Goal: Book appointment/travel/reservation

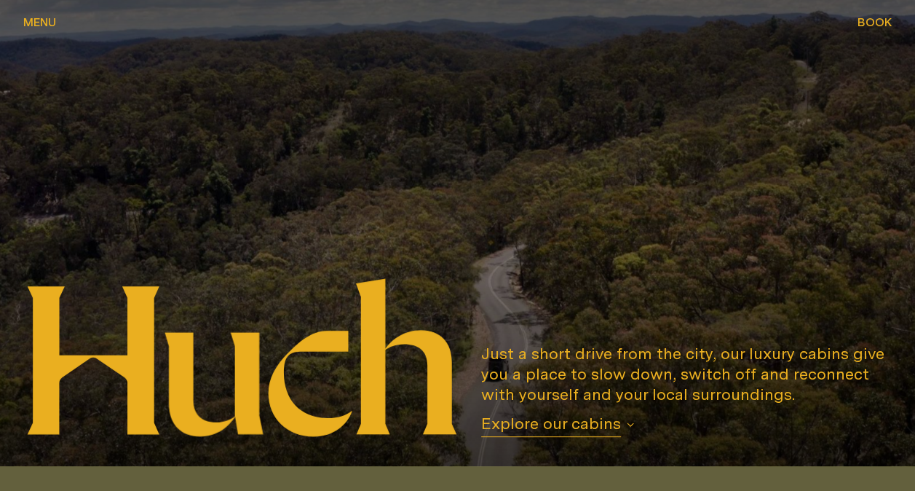
click at [870, 23] on div "Book Book" at bounding box center [875, 22] width 34 height 12
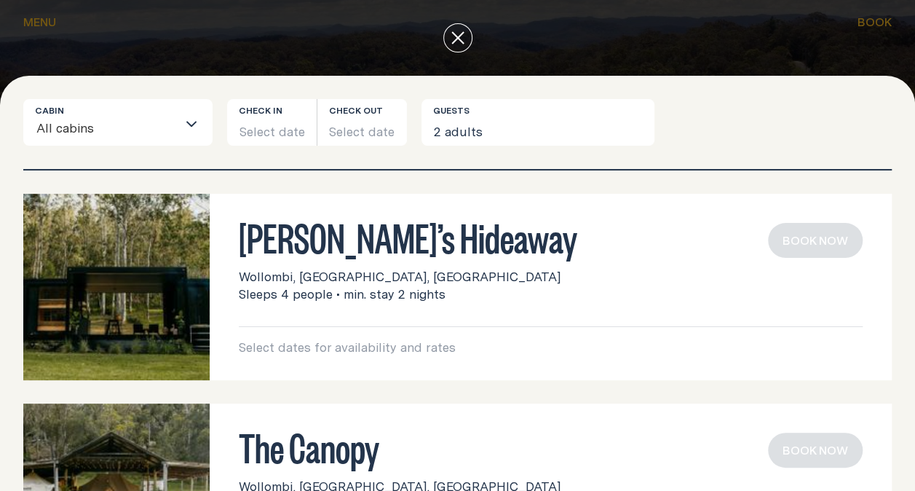
click at [825, 42] on div at bounding box center [457, 38] width 915 height 76
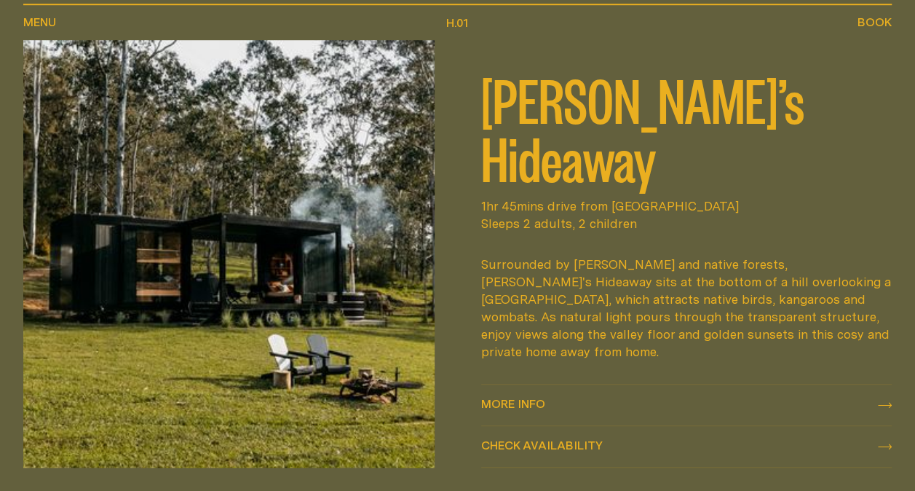
scroll to position [510, 0]
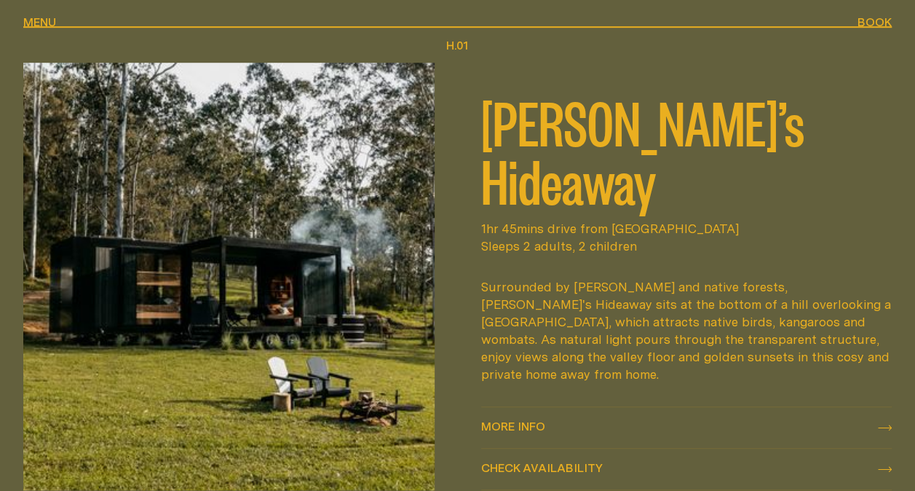
click at [592, 462] on span "Check availability" at bounding box center [542, 468] width 122 height 12
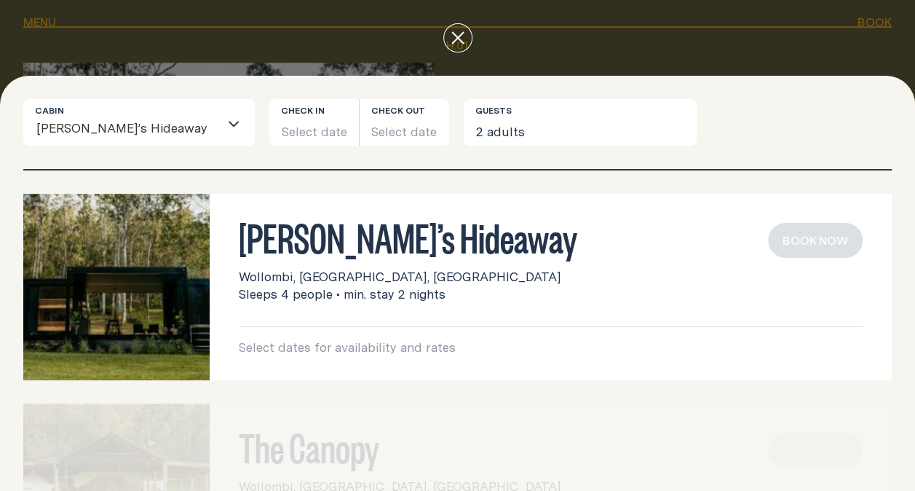
click at [468, 47] on button "close" at bounding box center [457, 37] width 29 height 29
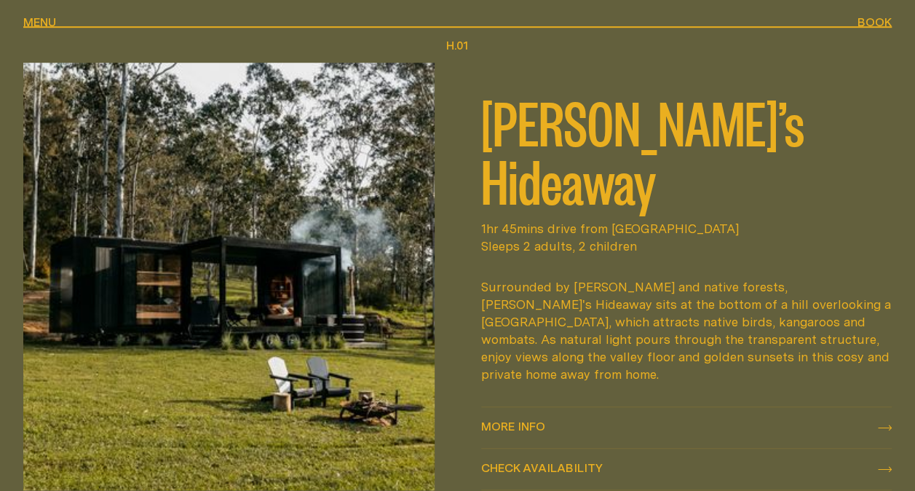
click at [524, 420] on span "More info" at bounding box center [513, 426] width 64 height 12
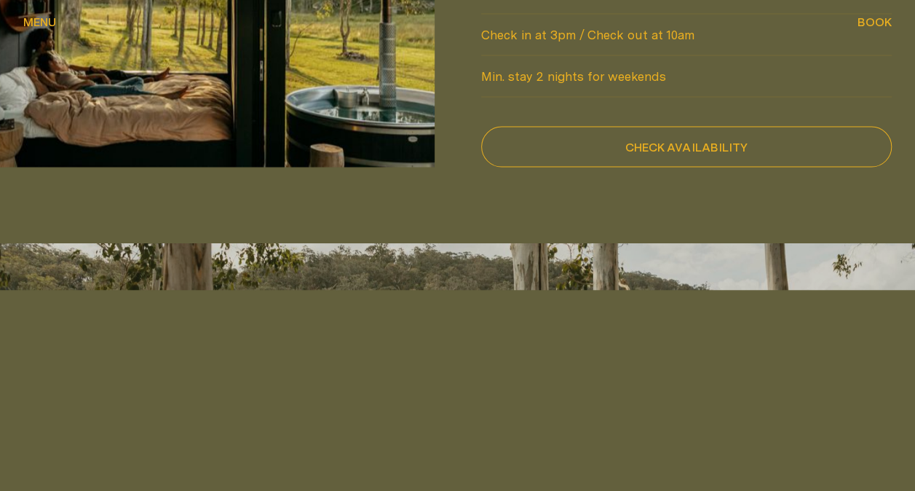
scroll to position [1384, 0]
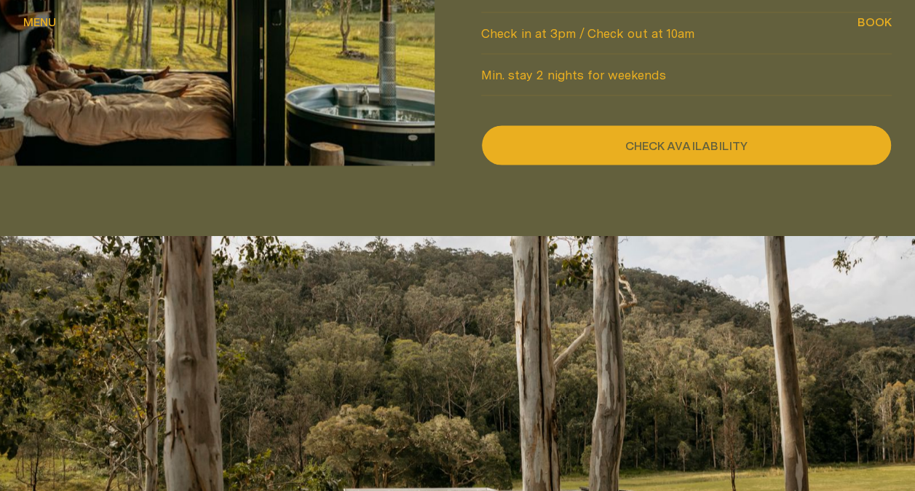
click at [618, 143] on button "Check availability" at bounding box center [686, 145] width 411 height 41
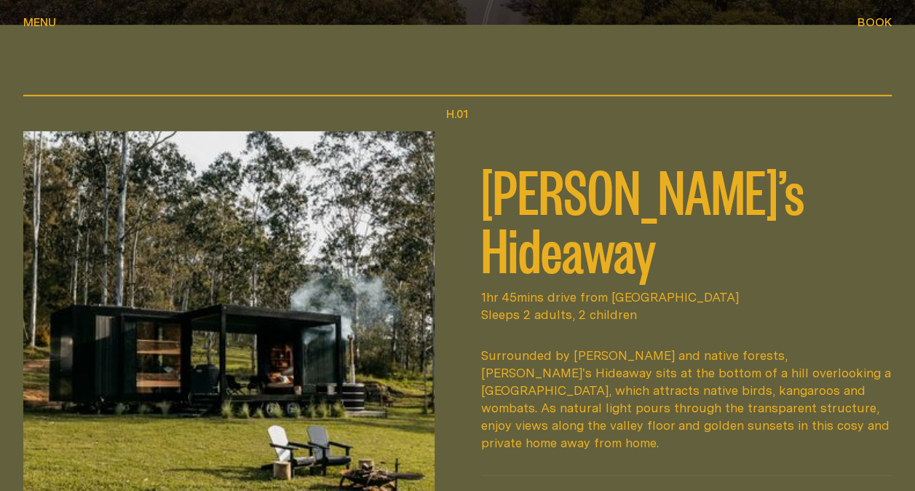
scroll to position [510, 0]
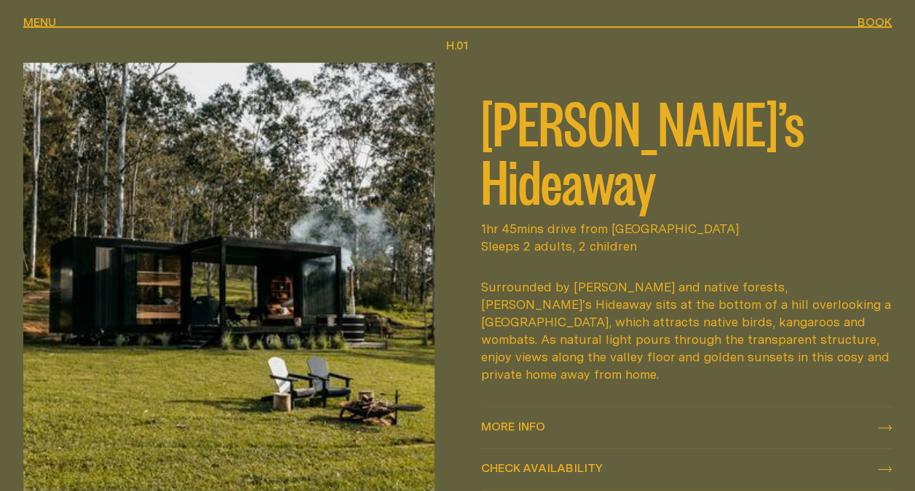
click at [574, 462] on span "Check availability" at bounding box center [542, 468] width 122 height 12
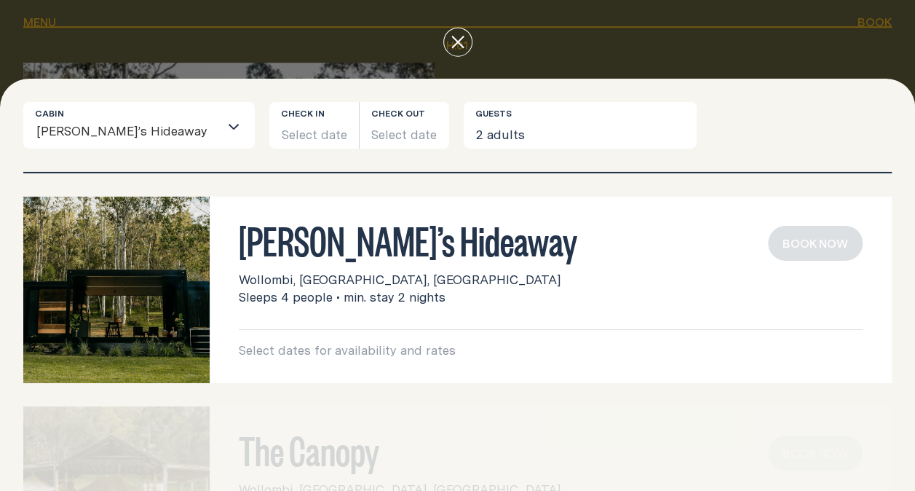
click at [625, 58] on div at bounding box center [457, 45] width 869 height 35
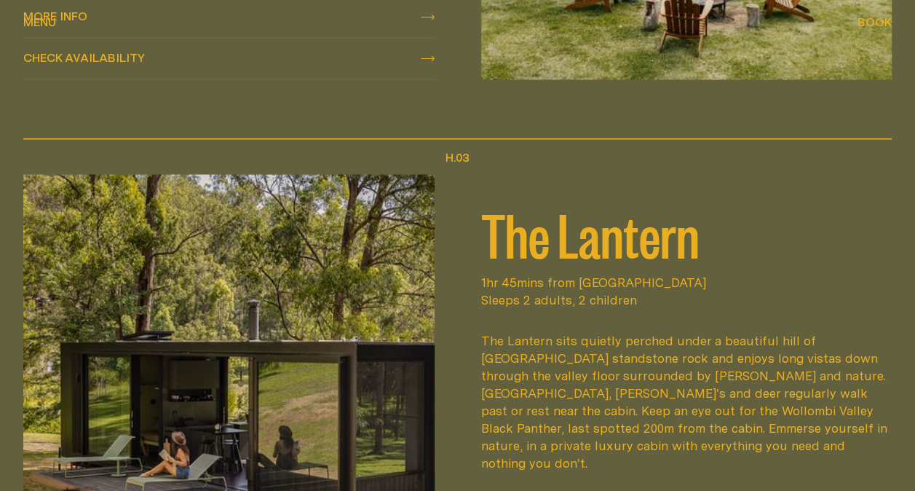
scroll to position [1456, 0]
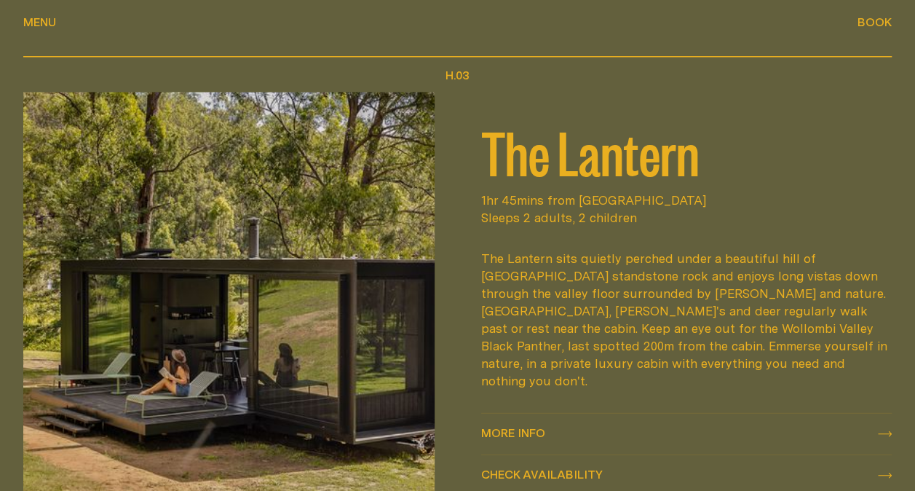
click at [450, 275] on div at bounding box center [229, 294] width 458 height 404
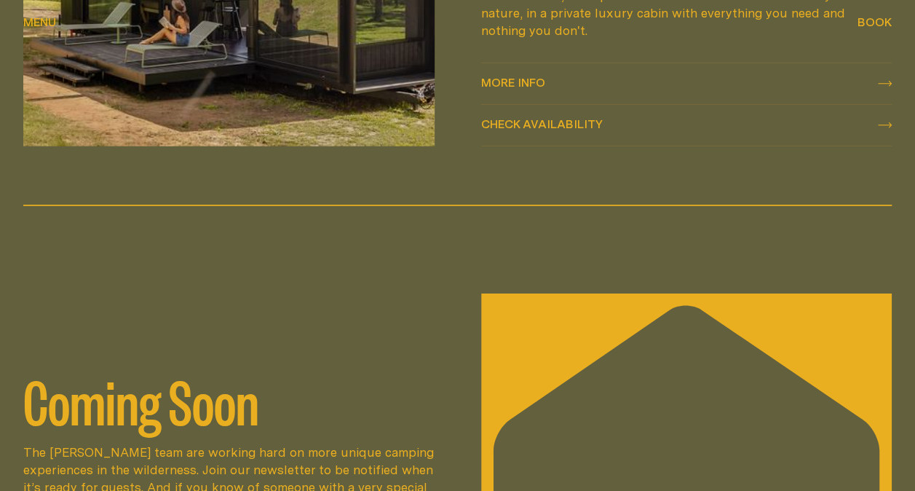
scroll to position [1768, 0]
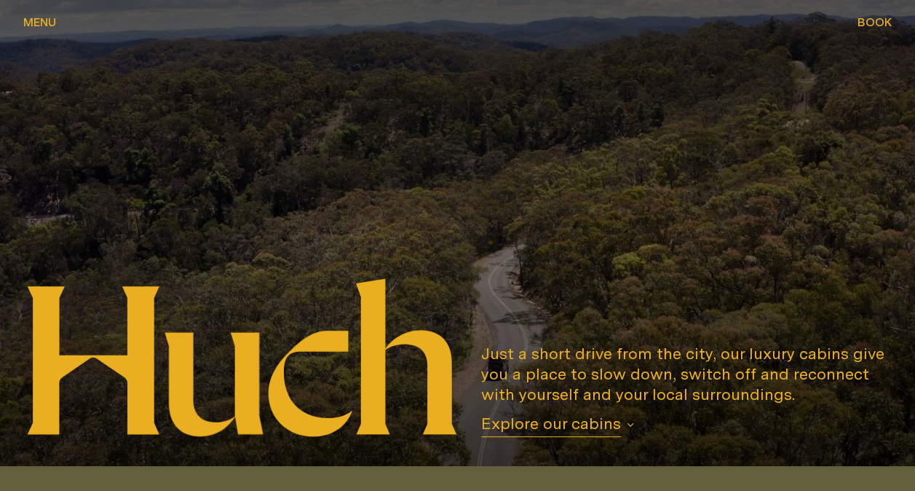
click at [42, 28] on button "Menu Menu" at bounding box center [39, 23] width 33 height 17
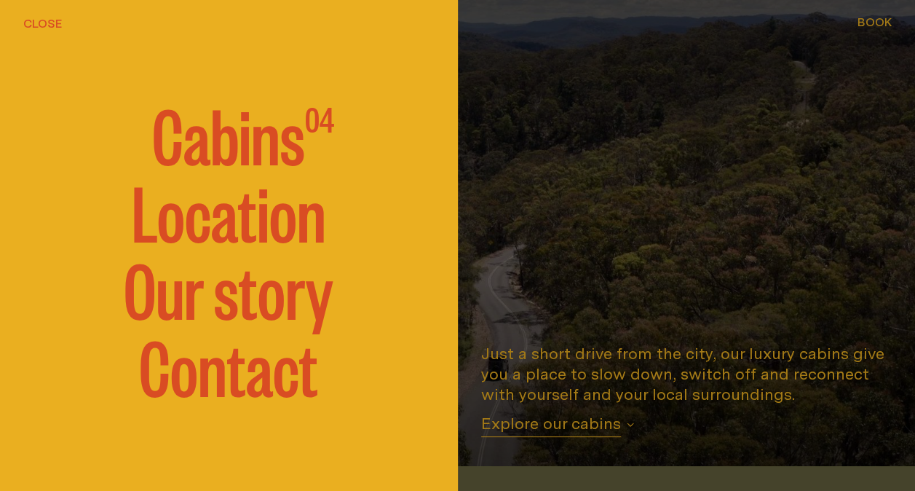
click at [528, 189] on div at bounding box center [457, 245] width 915 height 491
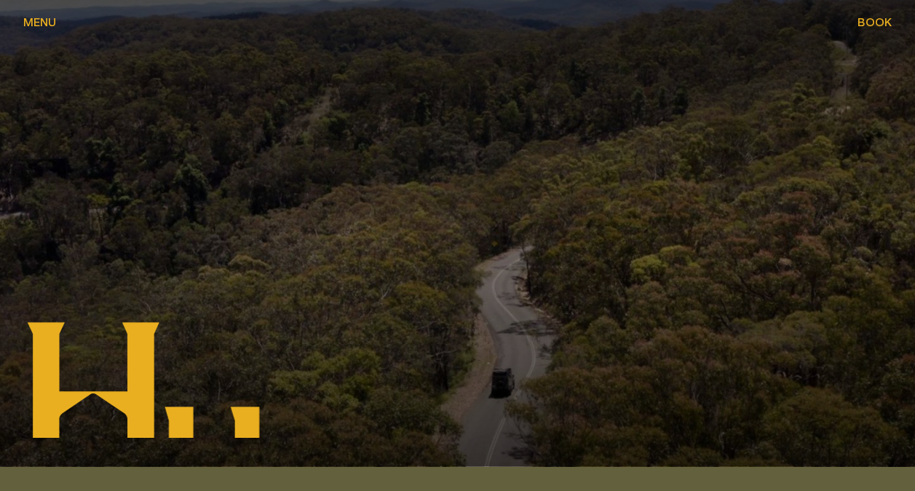
click at [46, 24] on span "Menu" at bounding box center [39, 22] width 33 height 12
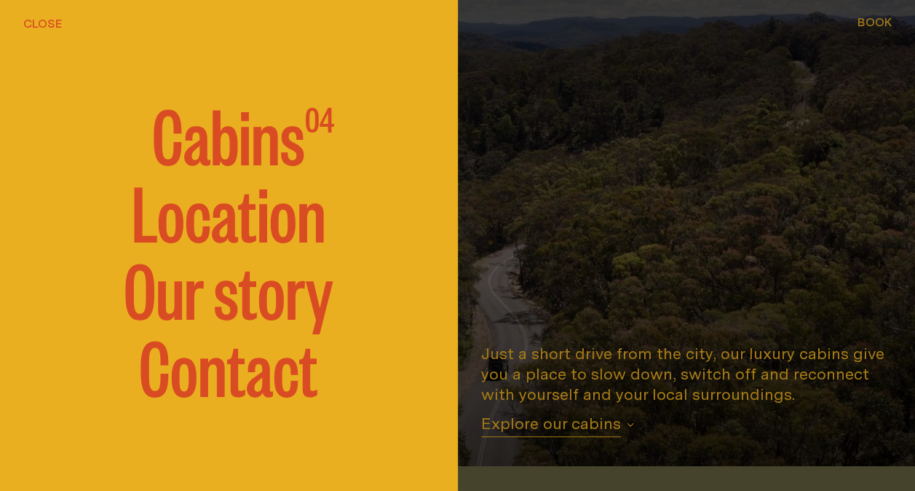
click at [577, 128] on div at bounding box center [457, 245] width 915 height 491
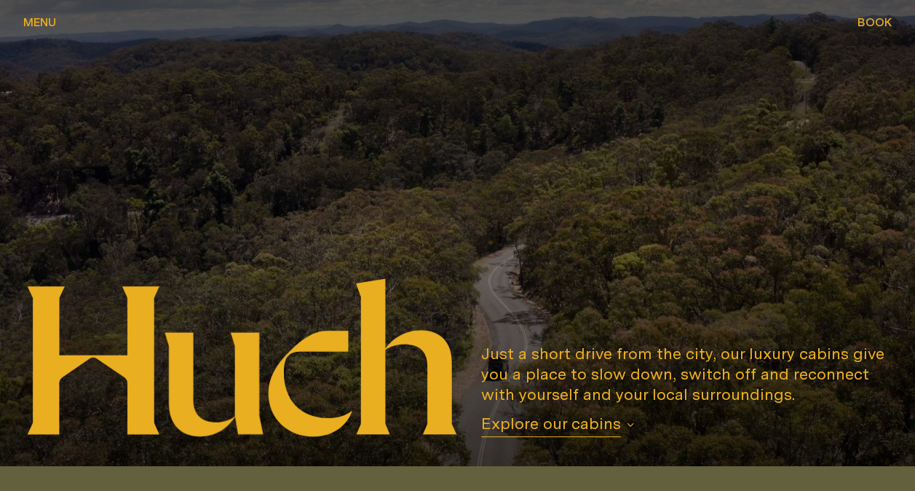
click at [39, 16] on div "Menu Menu" at bounding box center [39, 22] width 33 height 12
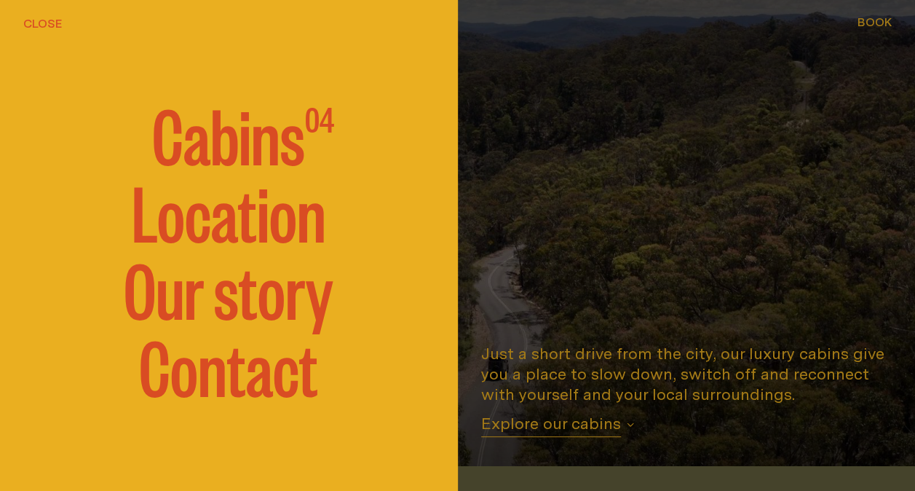
click at [280, 122] on span "Cabins" at bounding box center [228, 133] width 153 height 73
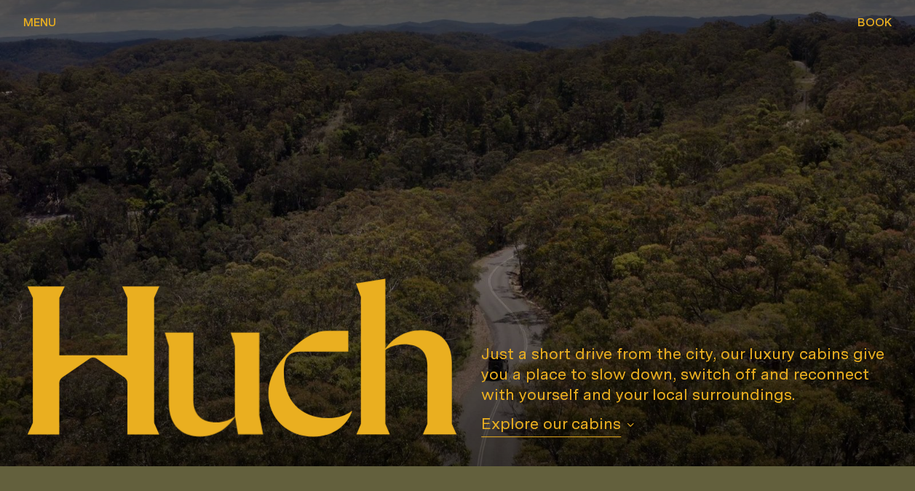
click at [32, 20] on span "Menu" at bounding box center [39, 22] width 33 height 12
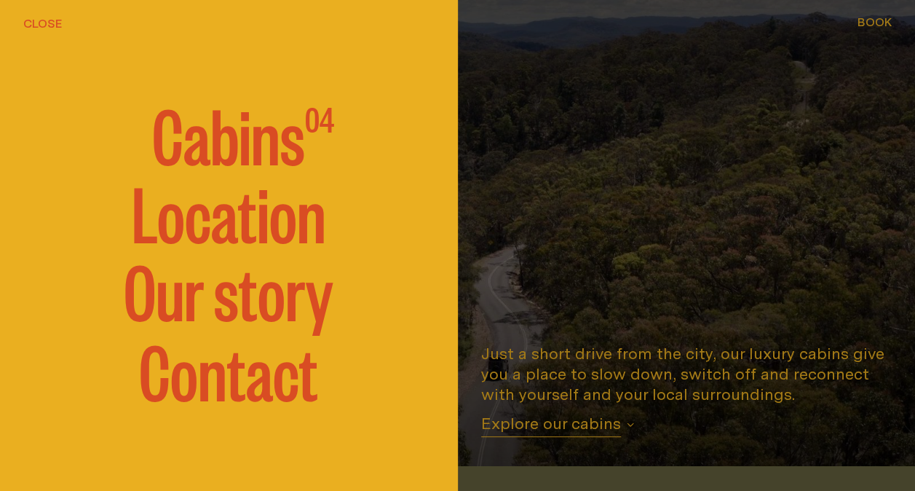
click at [695, 216] on div at bounding box center [457, 245] width 915 height 491
